Goal: Task Accomplishment & Management: Manage account settings

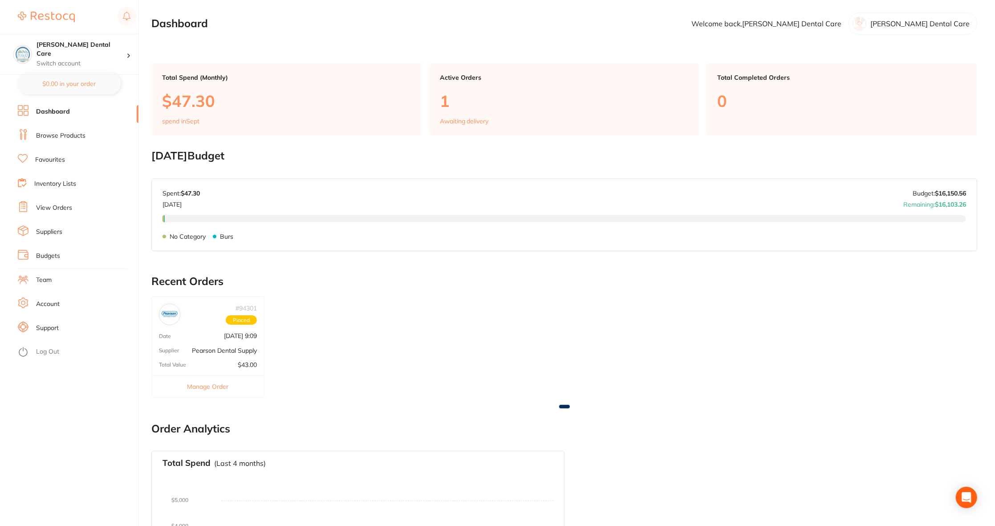
click at [63, 210] on link "View Orders" at bounding box center [54, 208] width 36 height 9
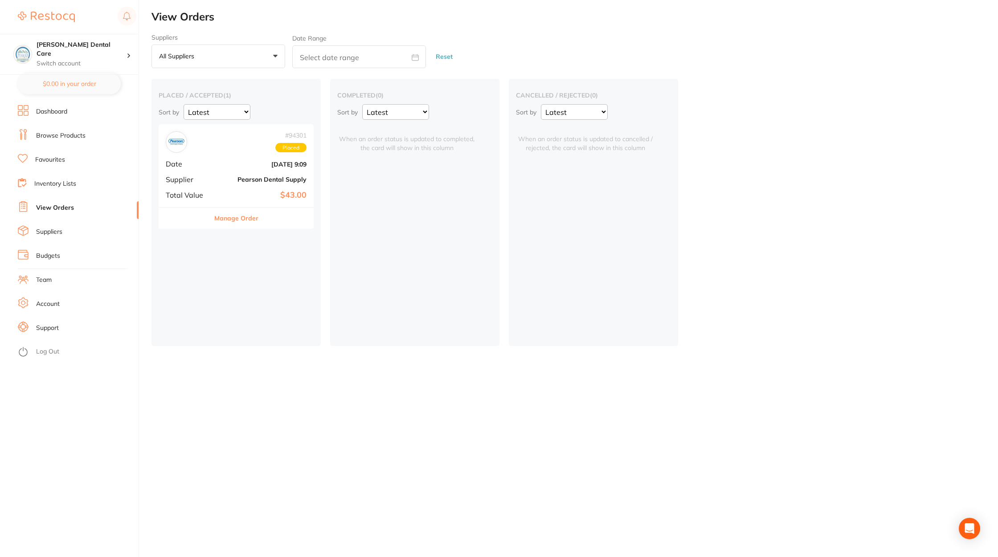
click at [56, 252] on link "Budgets" at bounding box center [48, 256] width 24 height 9
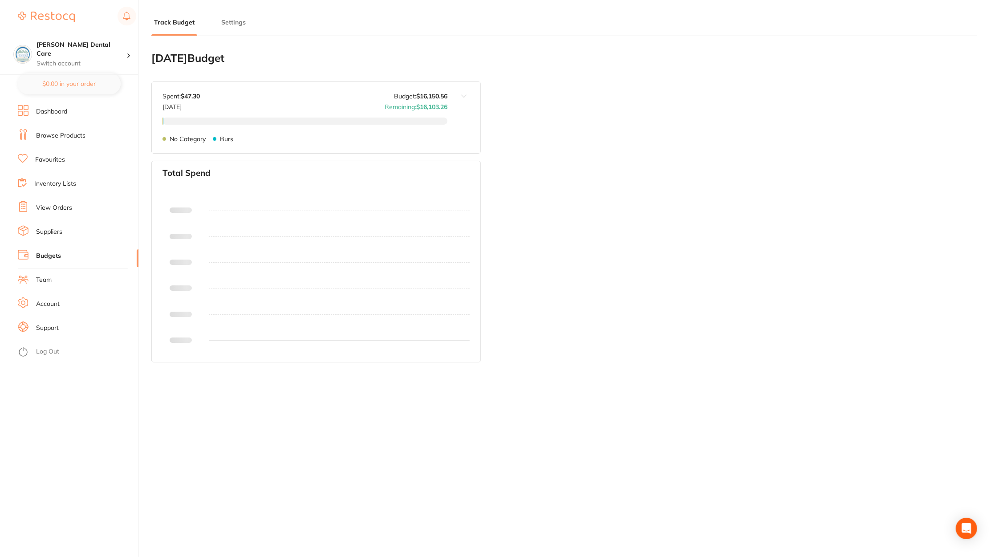
type input "16,151"
type input "3.0"
type input "538,352"
type input "16,151"
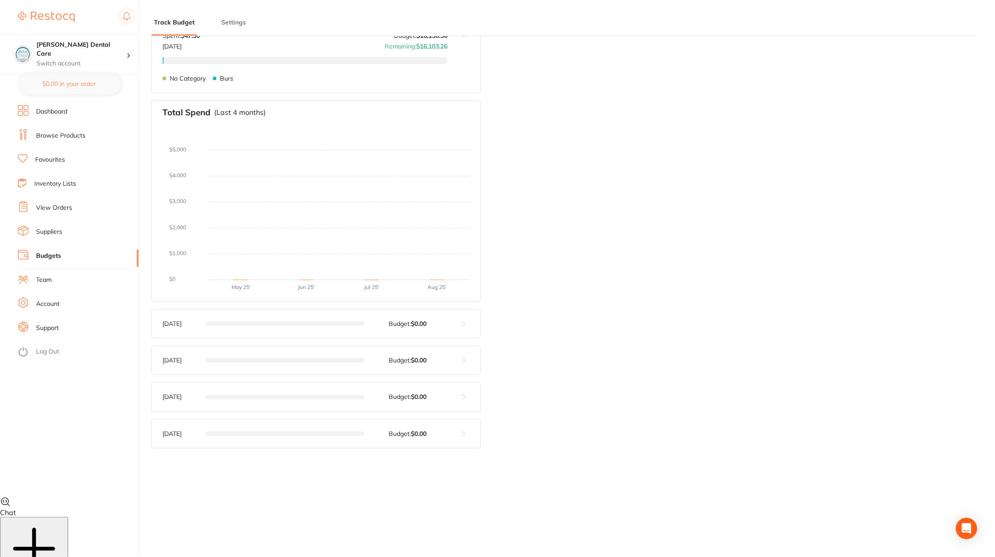
scroll to position [77, 0]
